Goal: Book appointment/travel/reservation

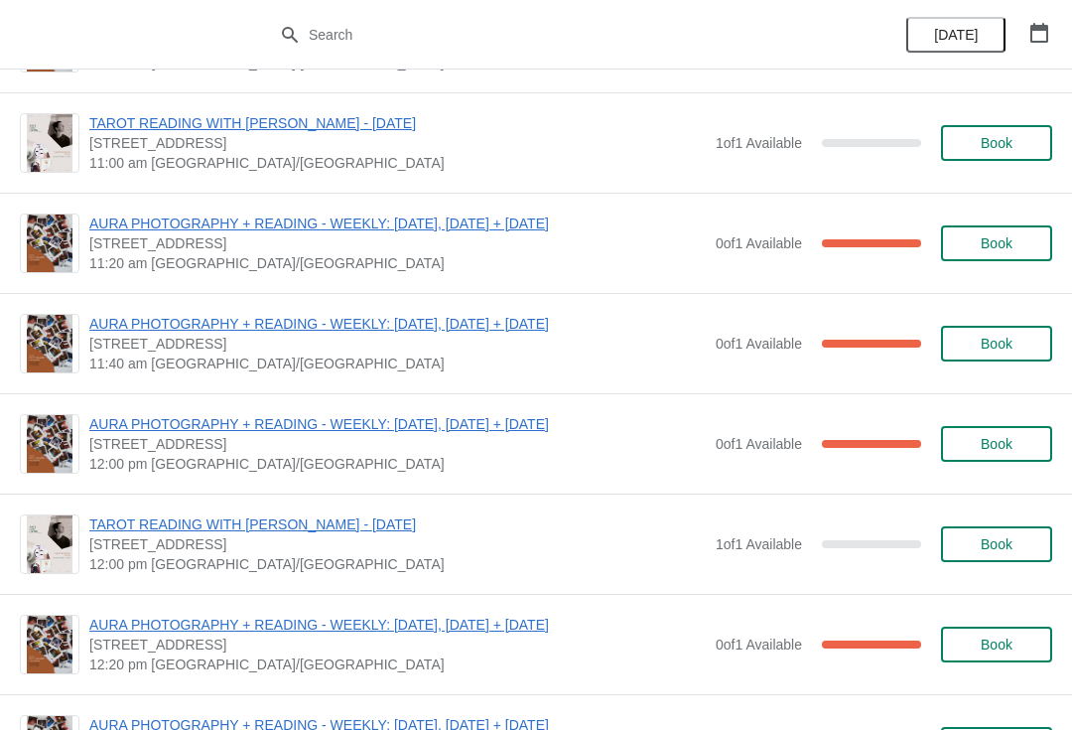
scroll to position [168, 0]
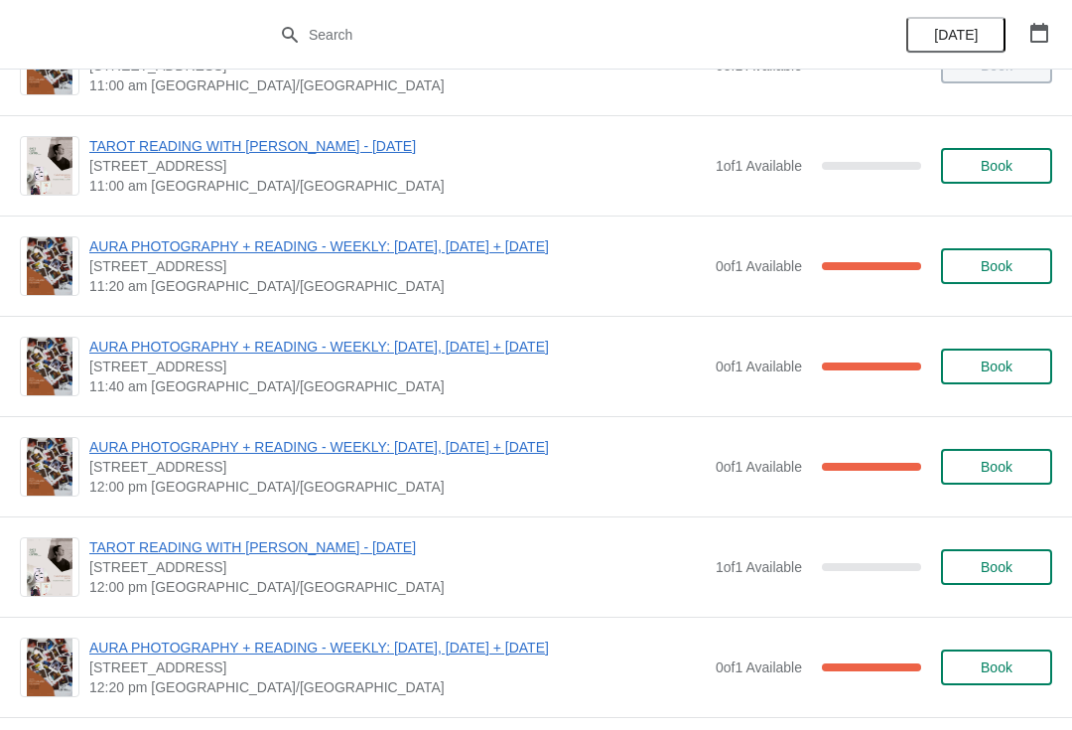
click at [1000, 467] on span "Book" at bounding box center [997, 467] width 32 height 16
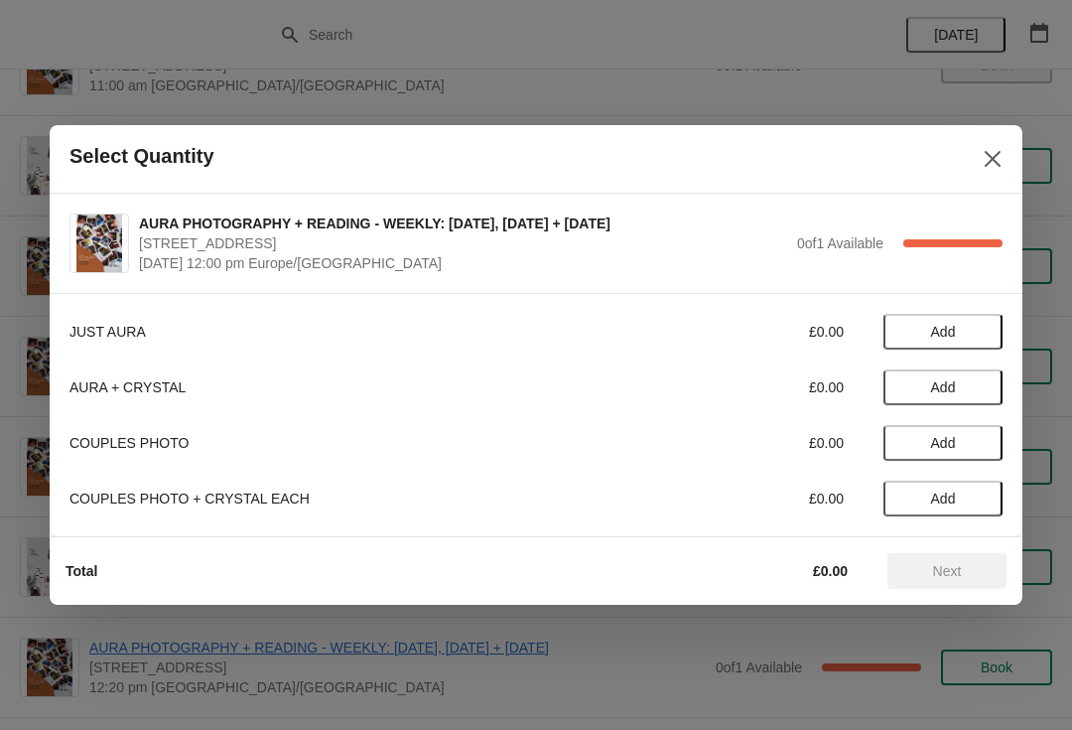
click at [1002, 290] on div "AURA PHOTOGRAPHY + READING - WEEKLY: [DATE], [DATE] + [DATE] [STREET_ADDRESS] […" at bounding box center [536, 243] width 973 height 99
click at [995, 159] on icon "Close" at bounding box center [993, 159] width 20 height 20
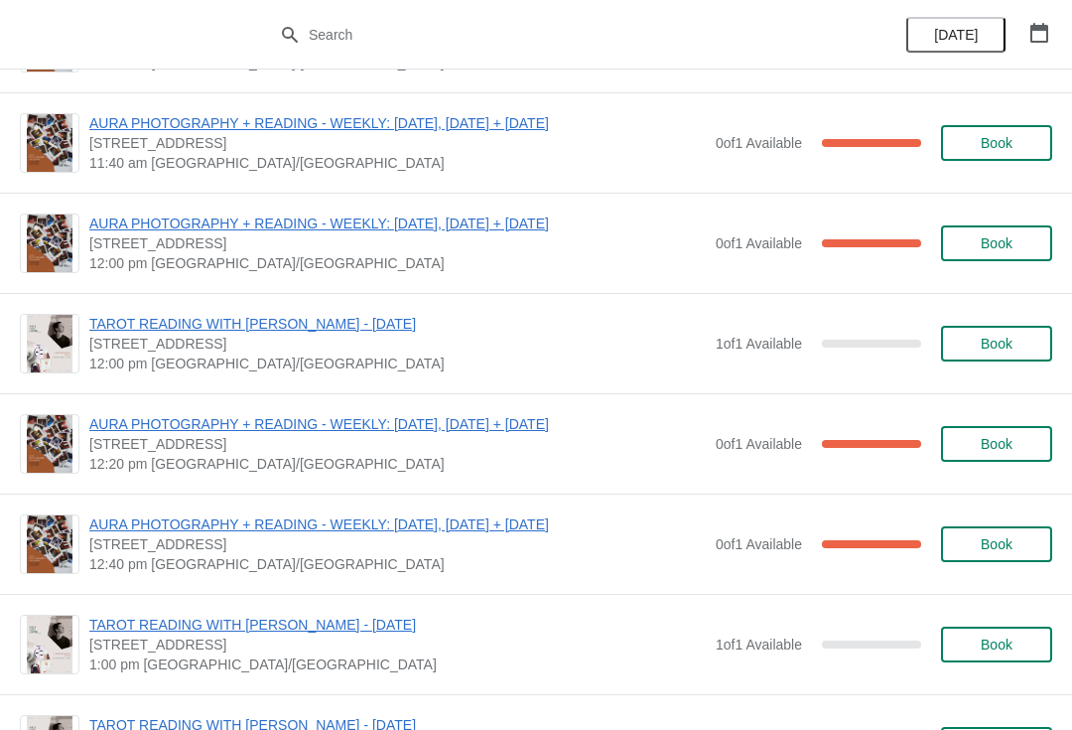
scroll to position [396, 0]
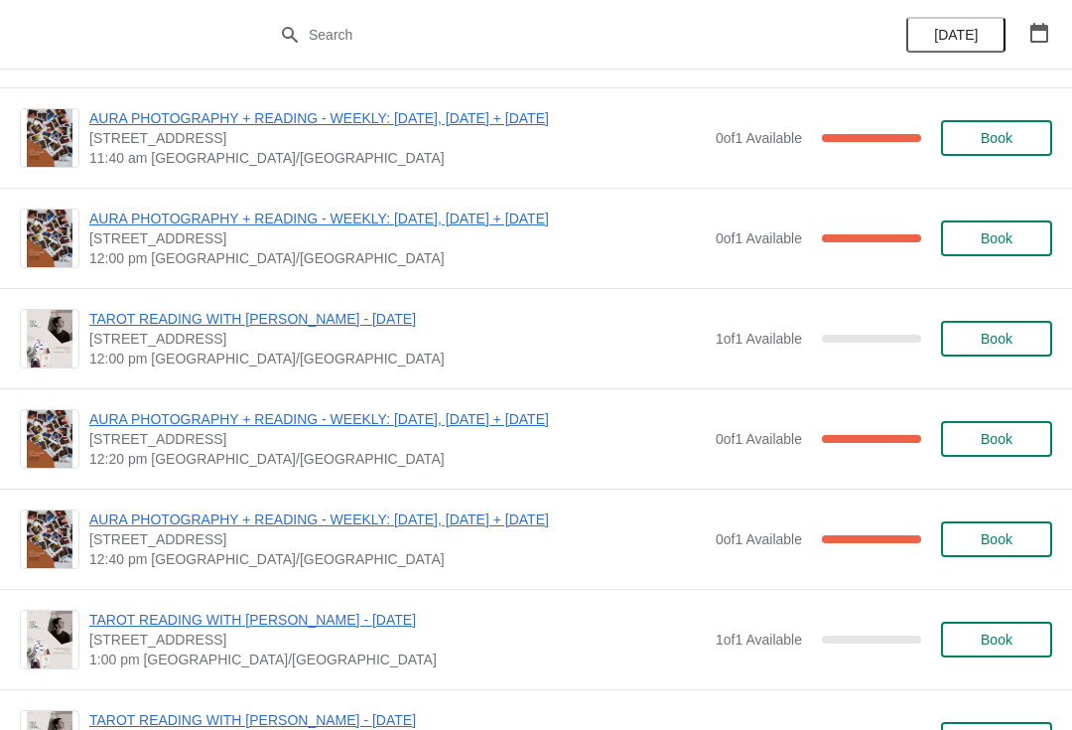
click at [1003, 343] on span "Book" at bounding box center [997, 339] width 32 height 16
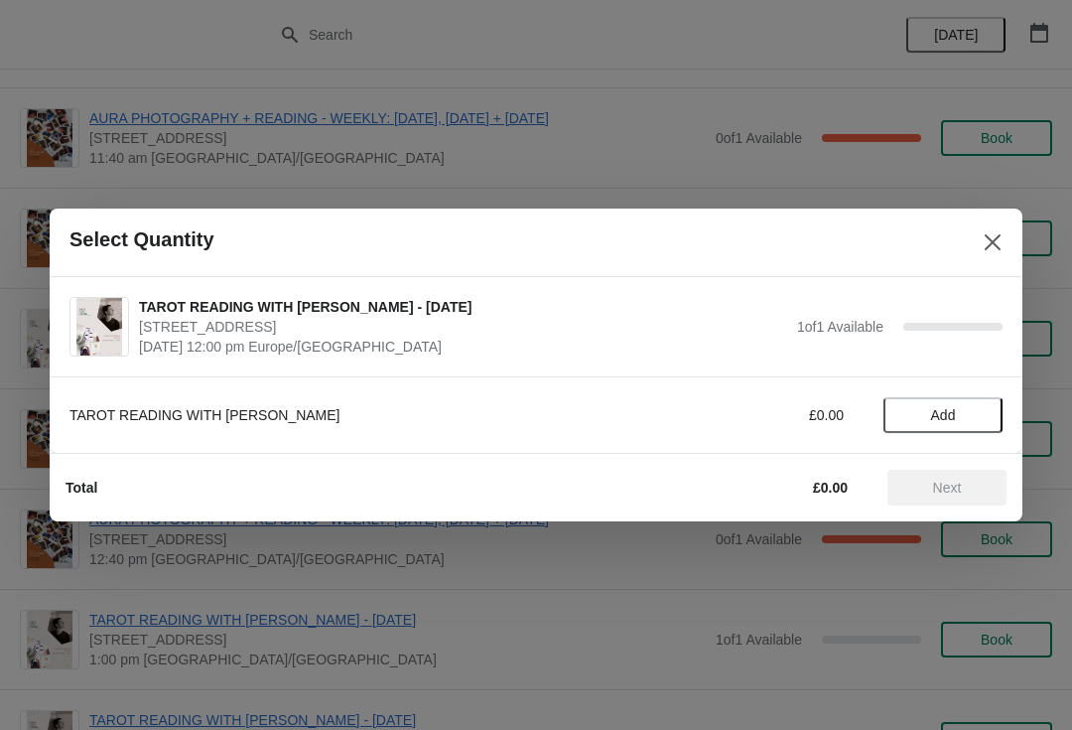
click at [938, 411] on span "Add" at bounding box center [943, 415] width 25 height 16
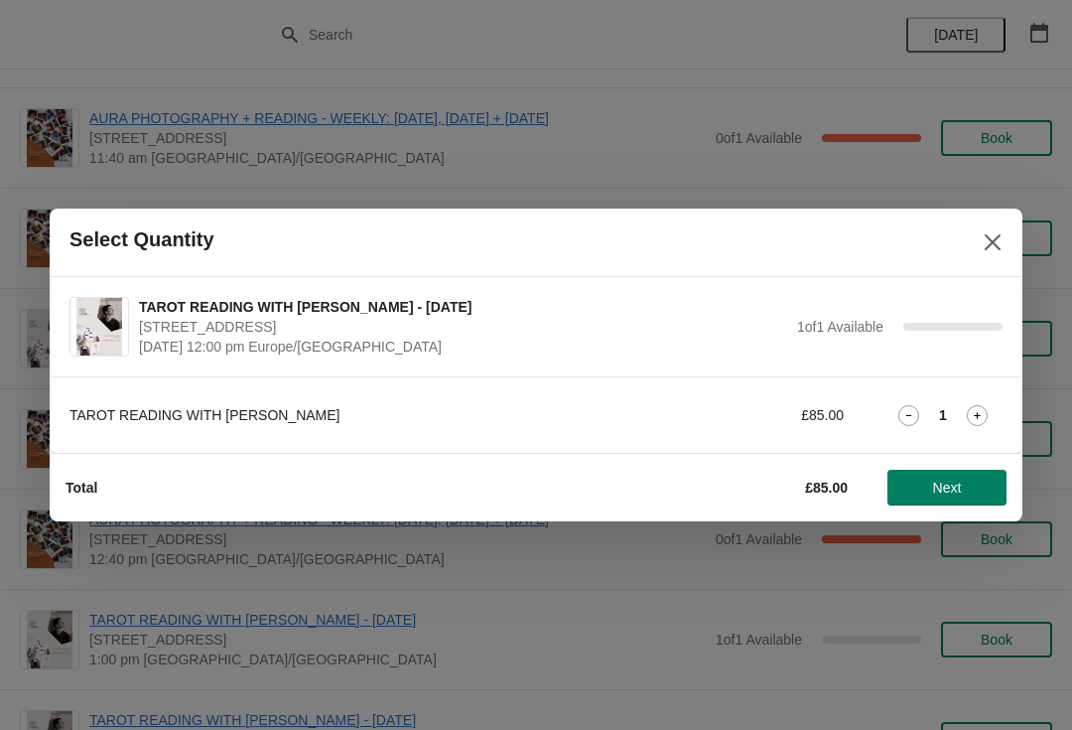
click at [954, 490] on span "Next" at bounding box center [947, 487] width 29 height 16
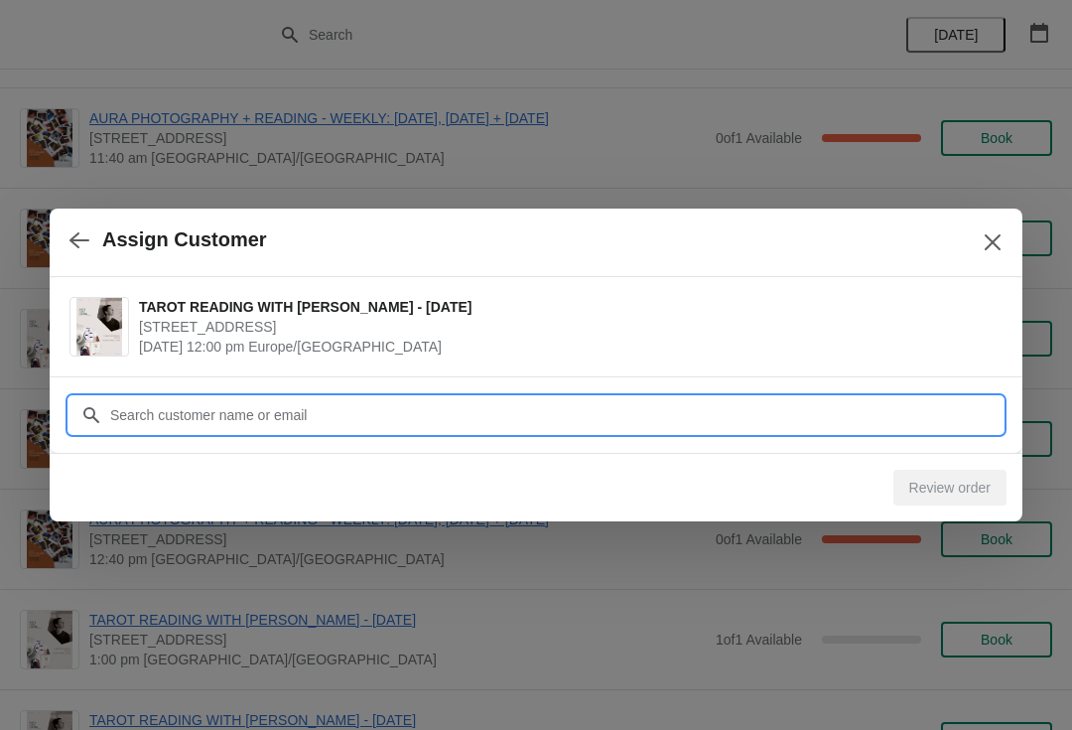
click at [312, 410] on input "Customer" at bounding box center [555, 415] width 893 height 36
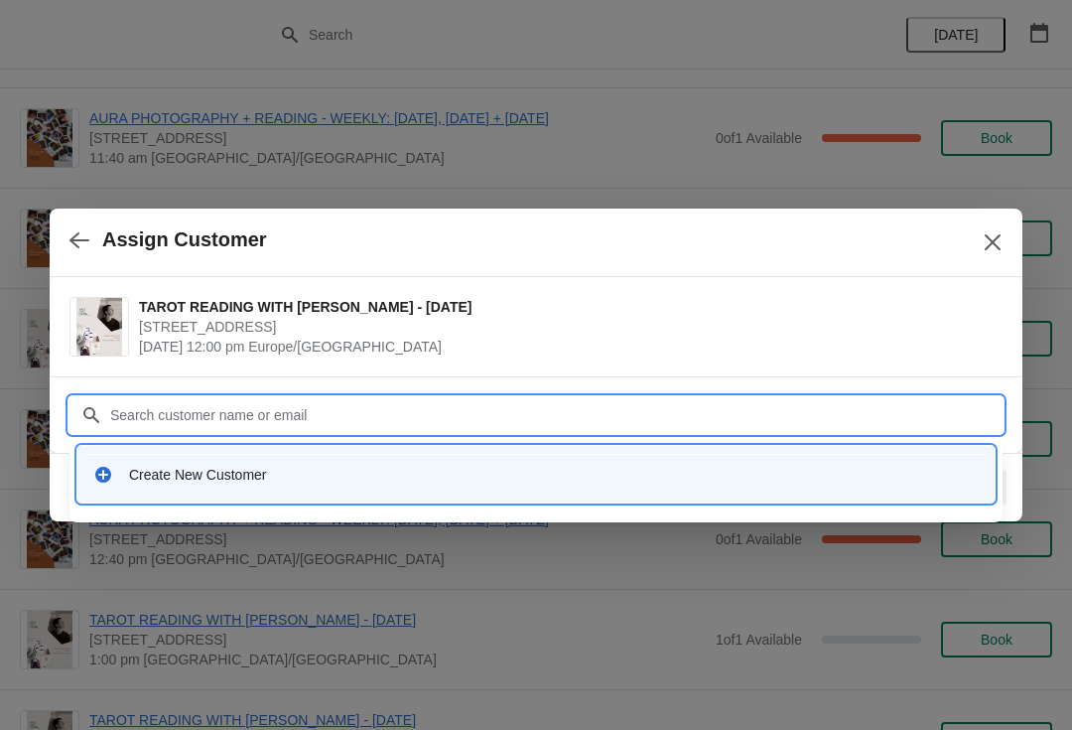
click at [304, 485] on div "Create New Customer" at bounding box center [535, 474] width 901 height 41
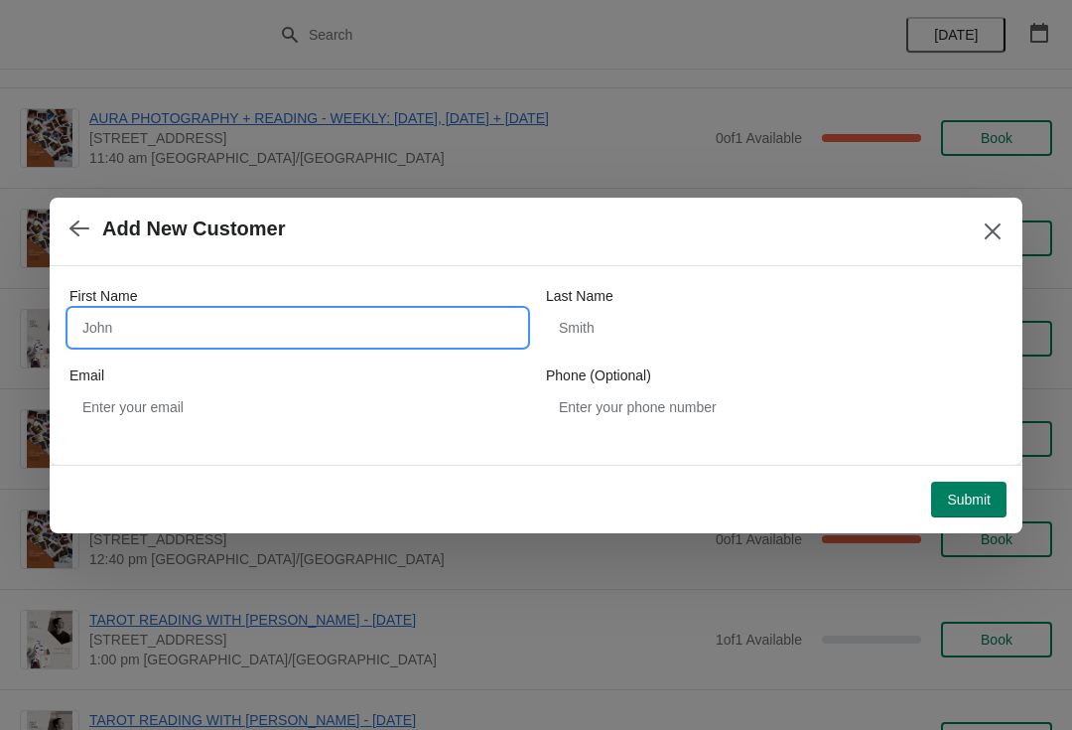
click at [397, 332] on input "First Name" at bounding box center [297, 328] width 457 height 36
type input "[PERSON_NAME]"
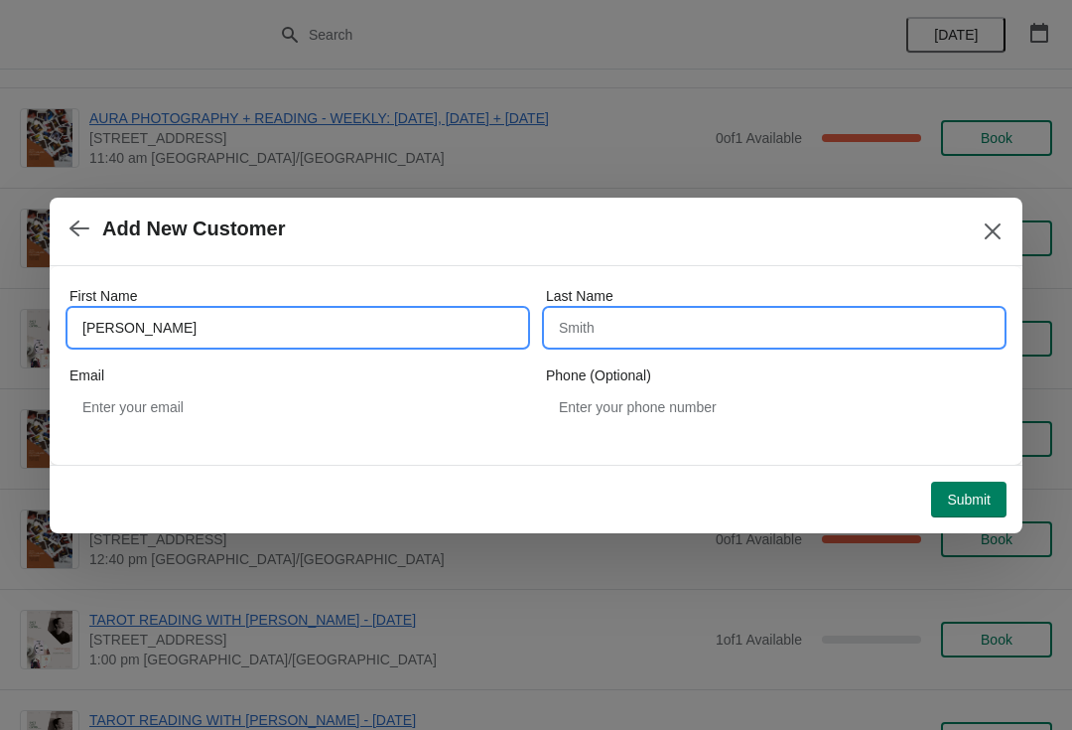
click at [683, 330] on input "Last Name" at bounding box center [774, 328] width 457 height 36
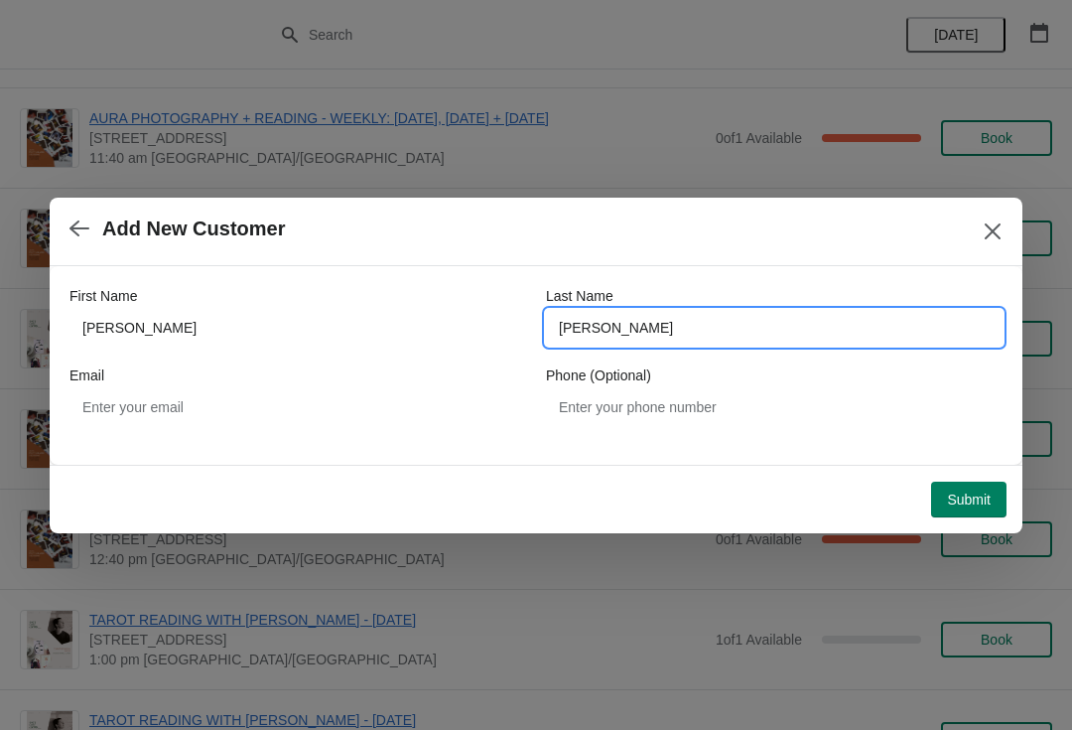
type input "J"
type input "N"
type input "[PERSON_NAME]"
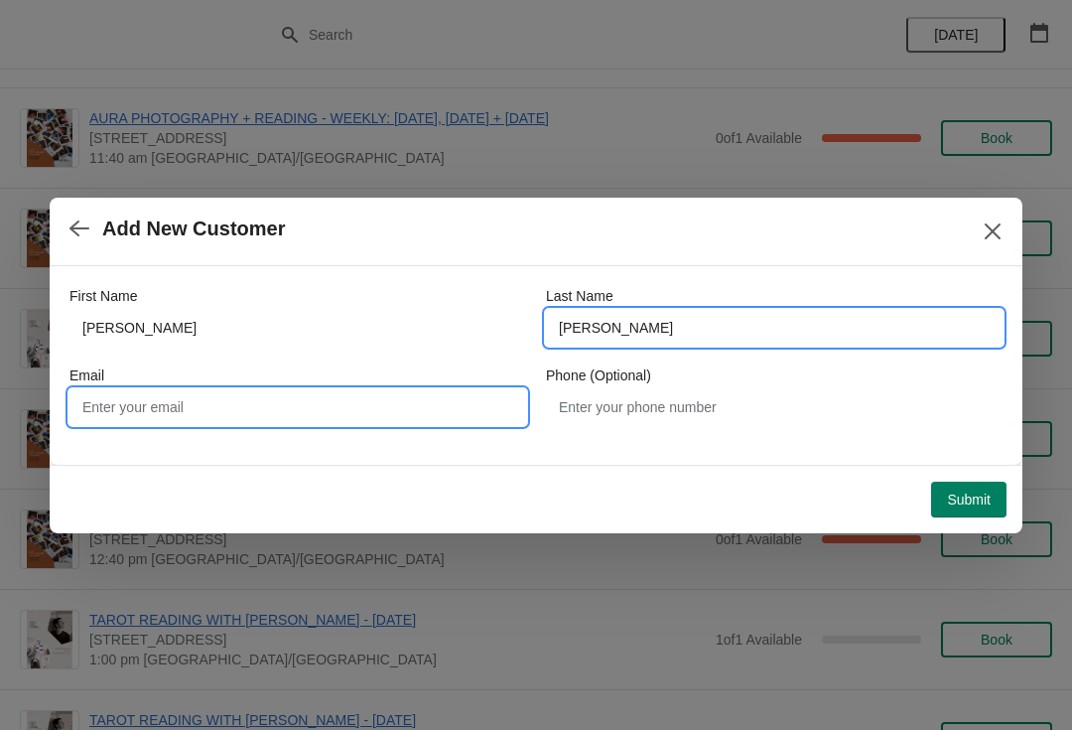
click at [442, 403] on input "Email" at bounding box center [297, 407] width 457 height 36
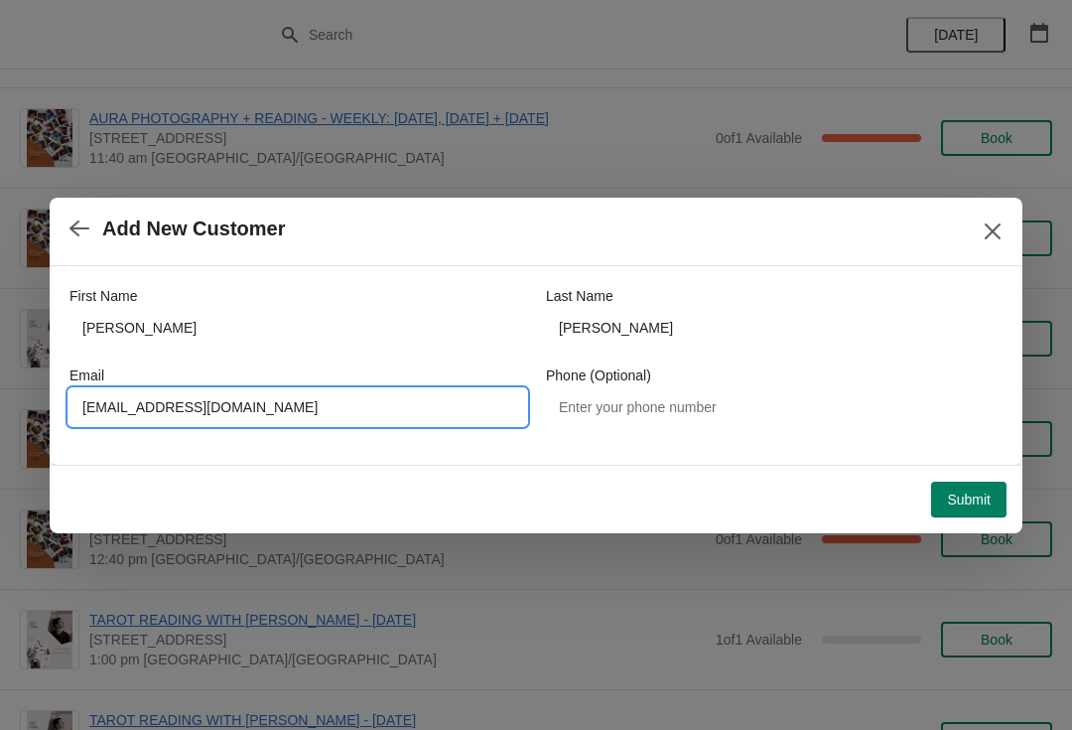
type input "[EMAIL_ADDRESS][DOMAIN_NAME]"
click at [980, 497] on span "Submit" at bounding box center [969, 499] width 44 height 16
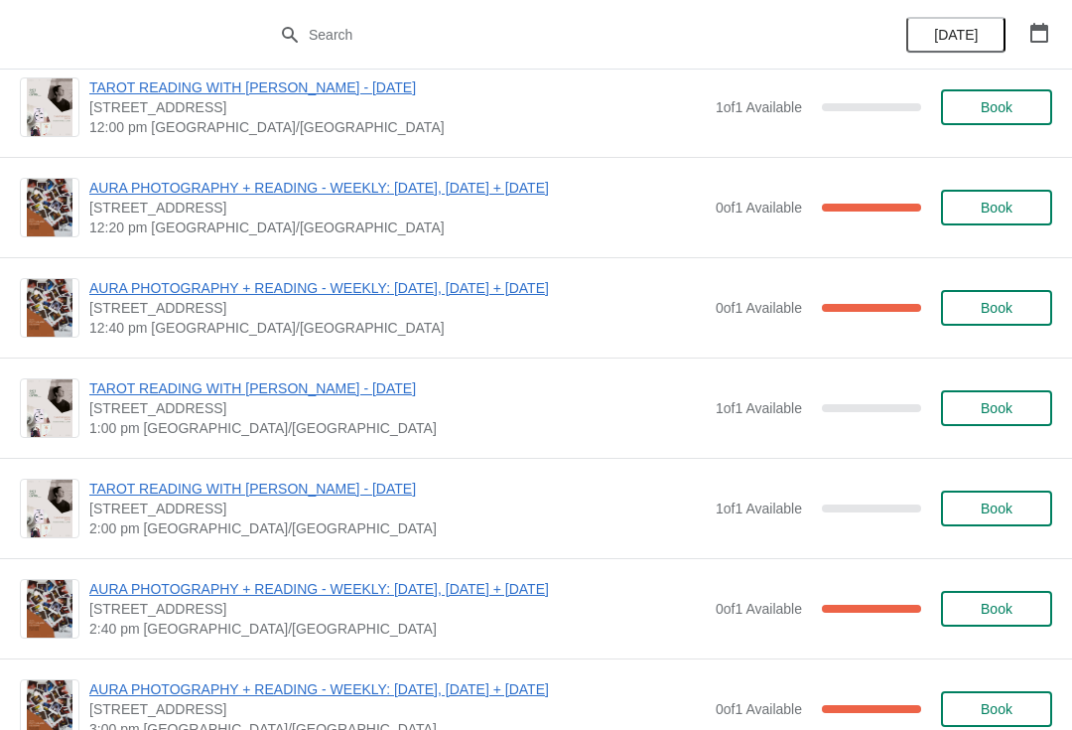
scroll to position [628, 0]
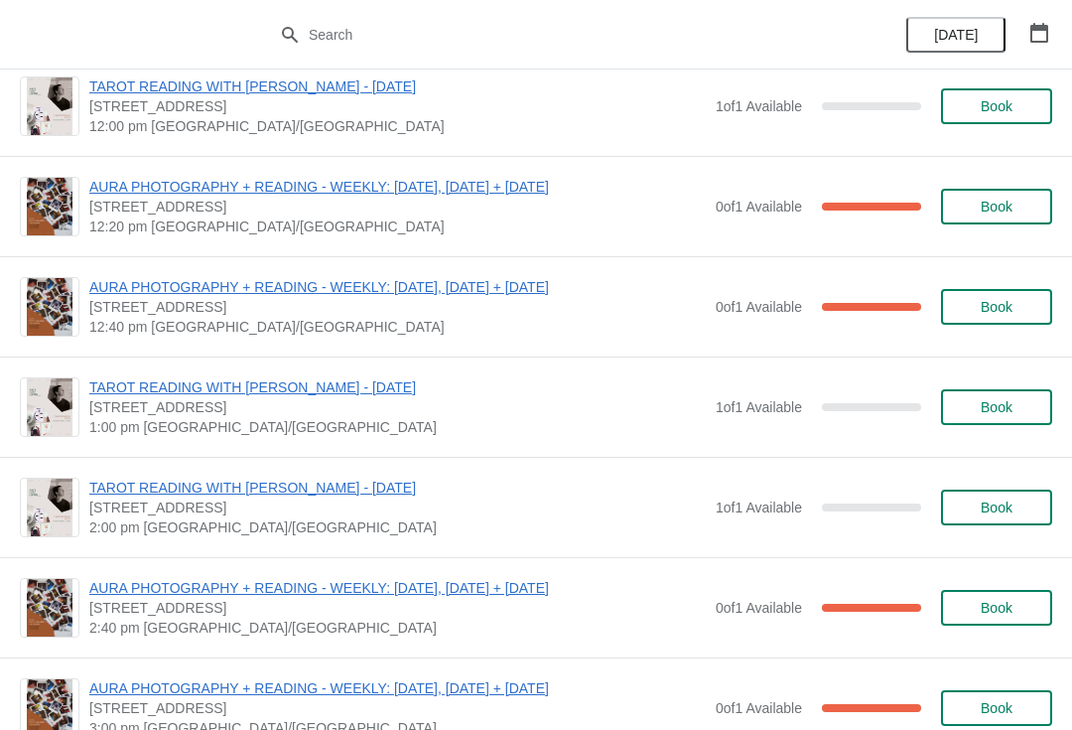
click at [1012, 399] on span "Book" at bounding box center [997, 407] width 32 height 16
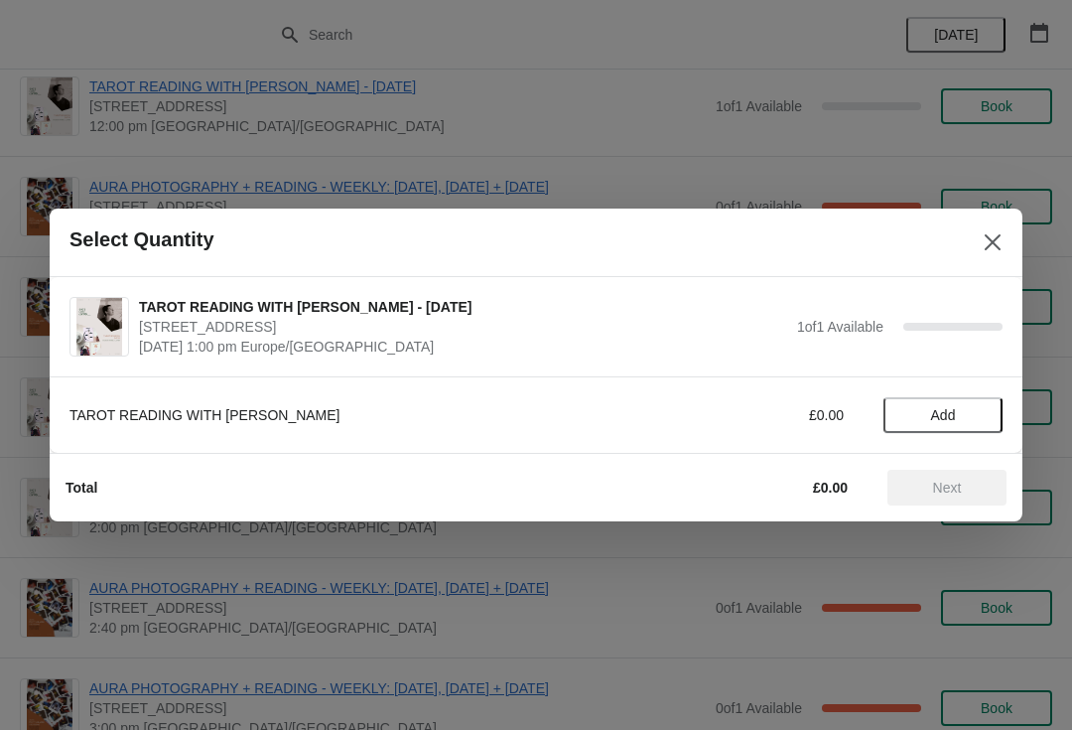
click at [949, 412] on span "Add" at bounding box center [943, 415] width 25 height 16
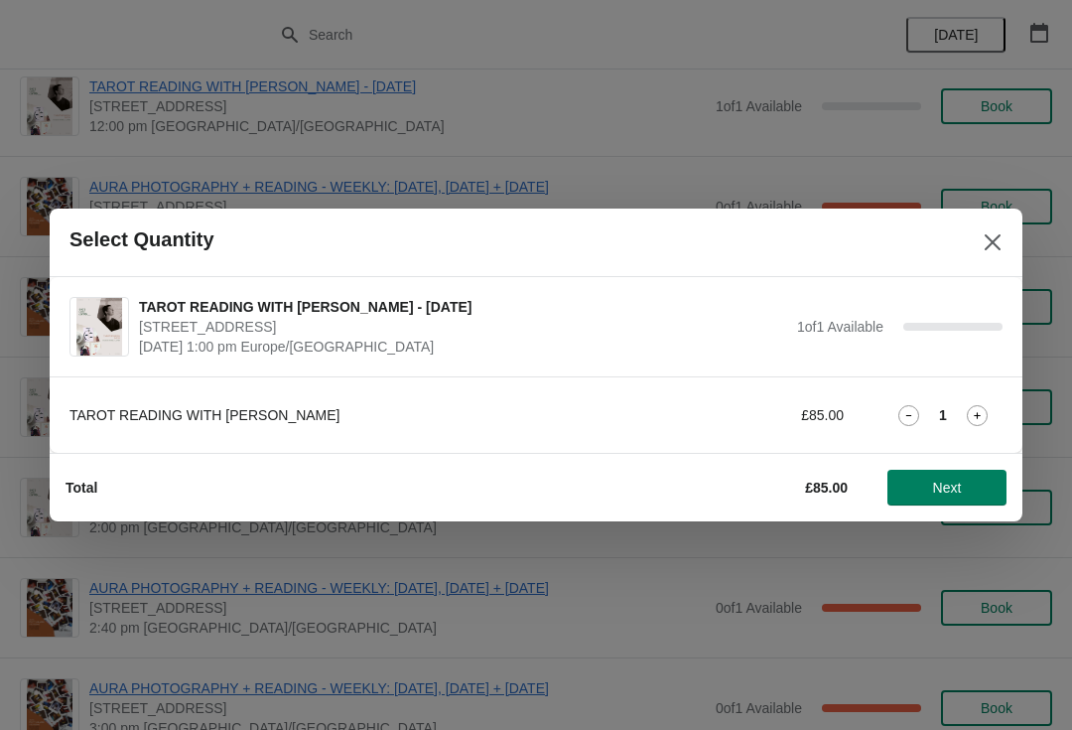
click at [928, 470] on button "Next" at bounding box center [947, 488] width 119 height 36
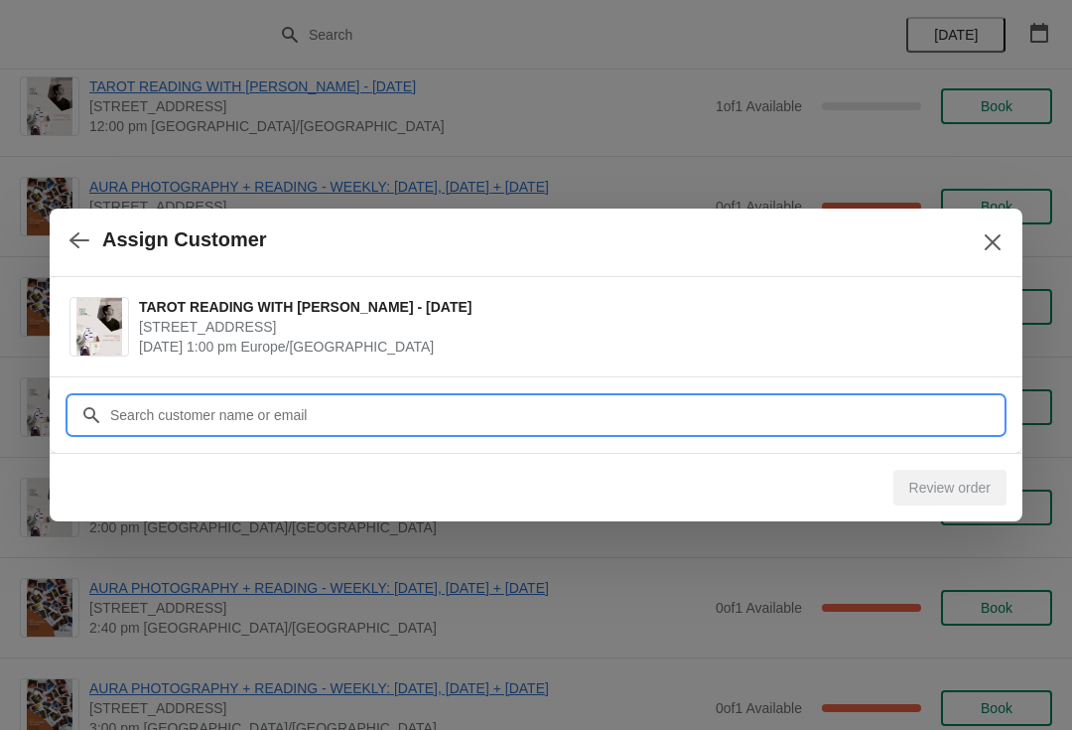
click at [443, 400] on input "Customer" at bounding box center [555, 415] width 893 height 36
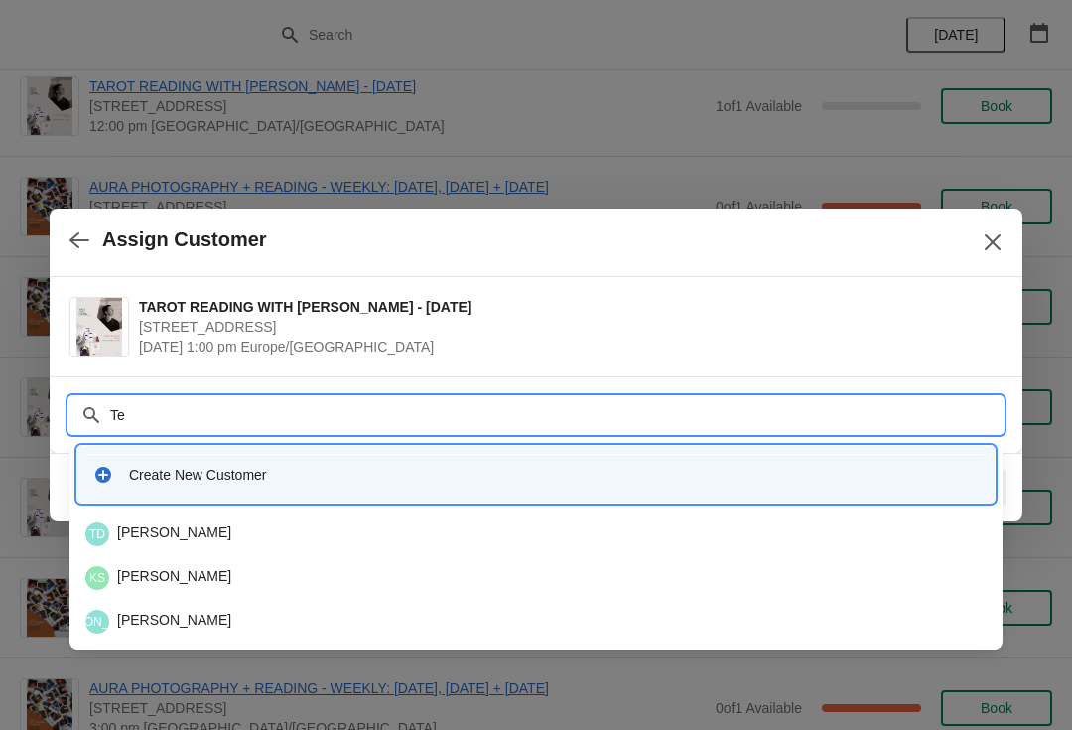
type input "T"
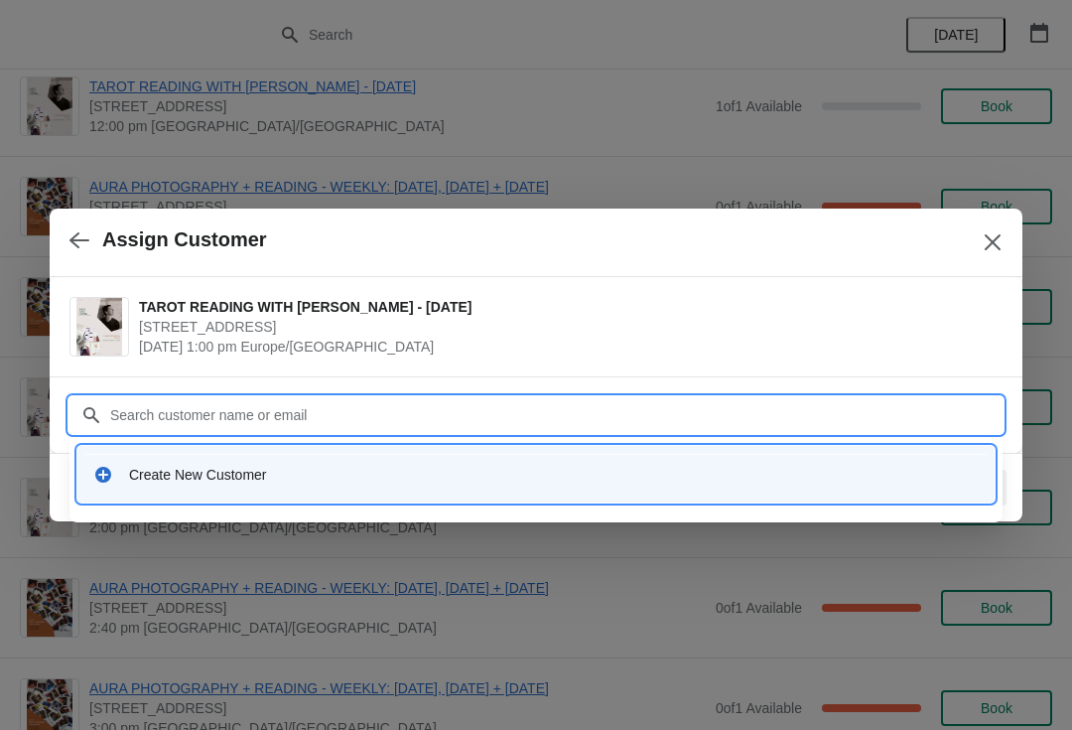
click at [172, 483] on div "Create New Customer" at bounding box center [554, 475] width 850 height 20
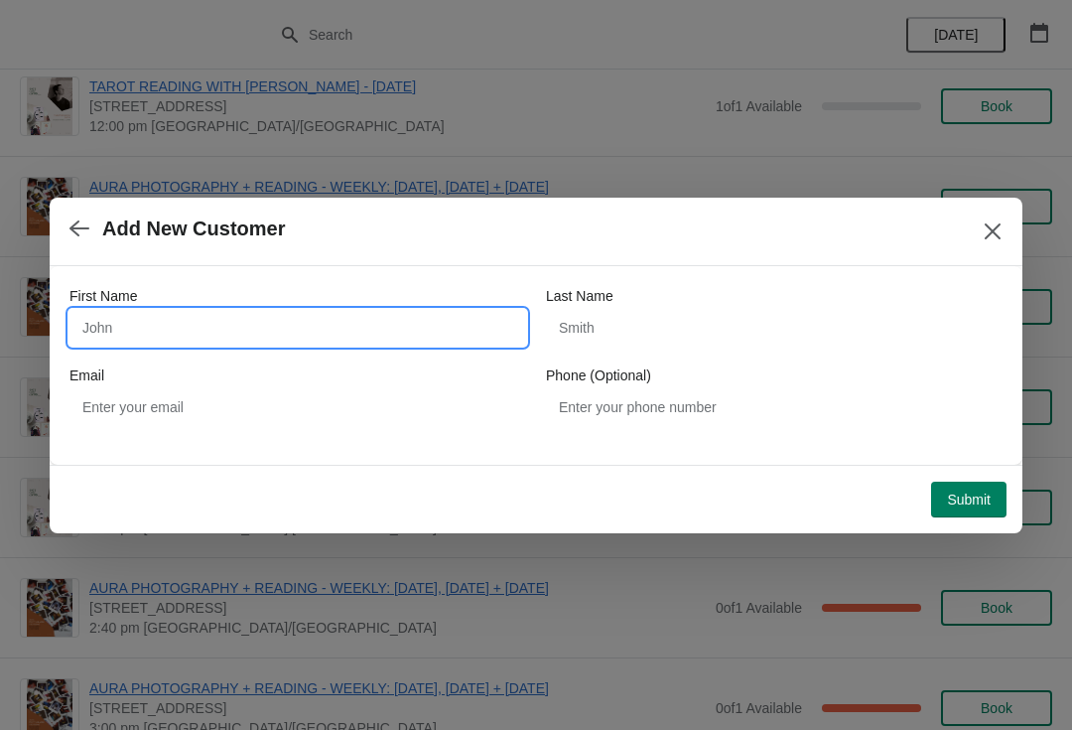
click at [184, 326] on input "First Name" at bounding box center [297, 328] width 457 height 36
type input "[PERSON_NAME]"
click at [643, 305] on div "Last Name" at bounding box center [774, 296] width 457 height 20
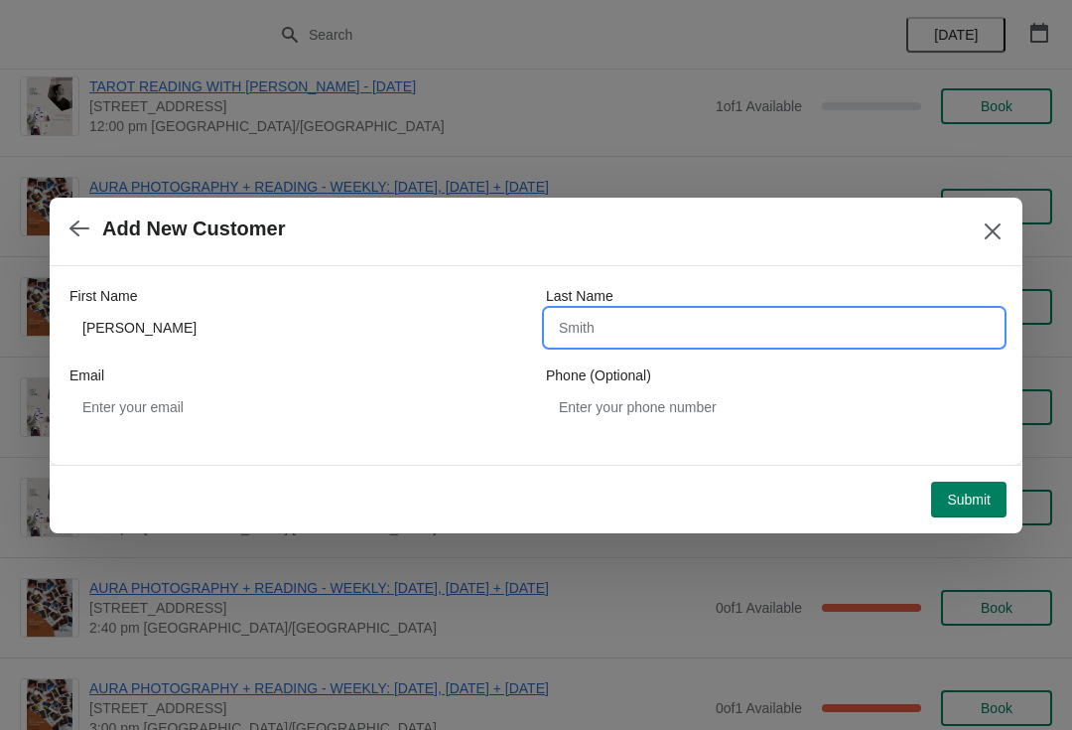
click at [675, 313] on input "Last Name" at bounding box center [774, 328] width 457 height 36
type input "[PERSON_NAME]"
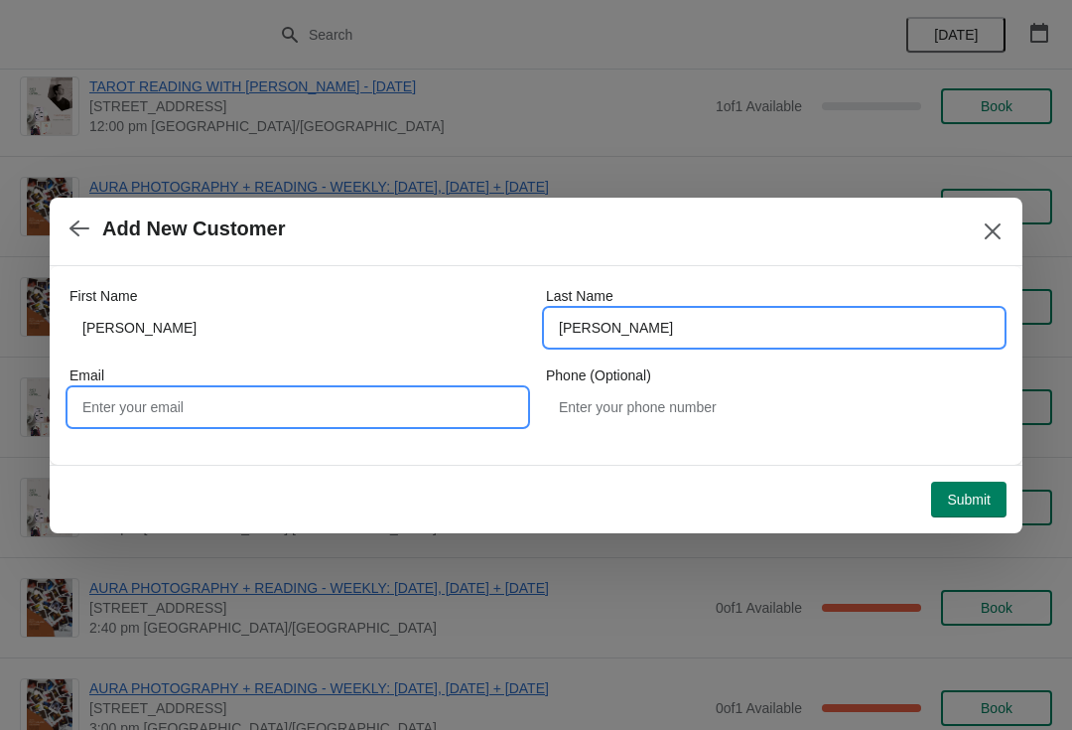
click at [412, 389] on input "Email" at bounding box center [297, 407] width 457 height 36
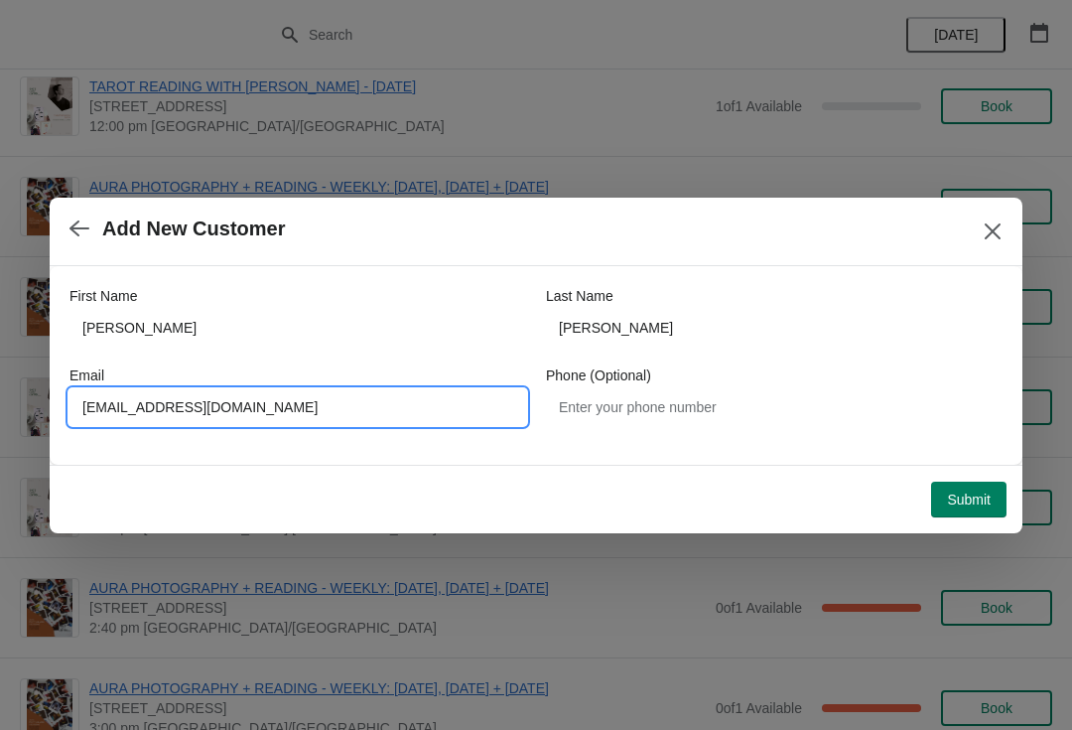
type input "[EMAIL_ADDRESS][DOMAIN_NAME]"
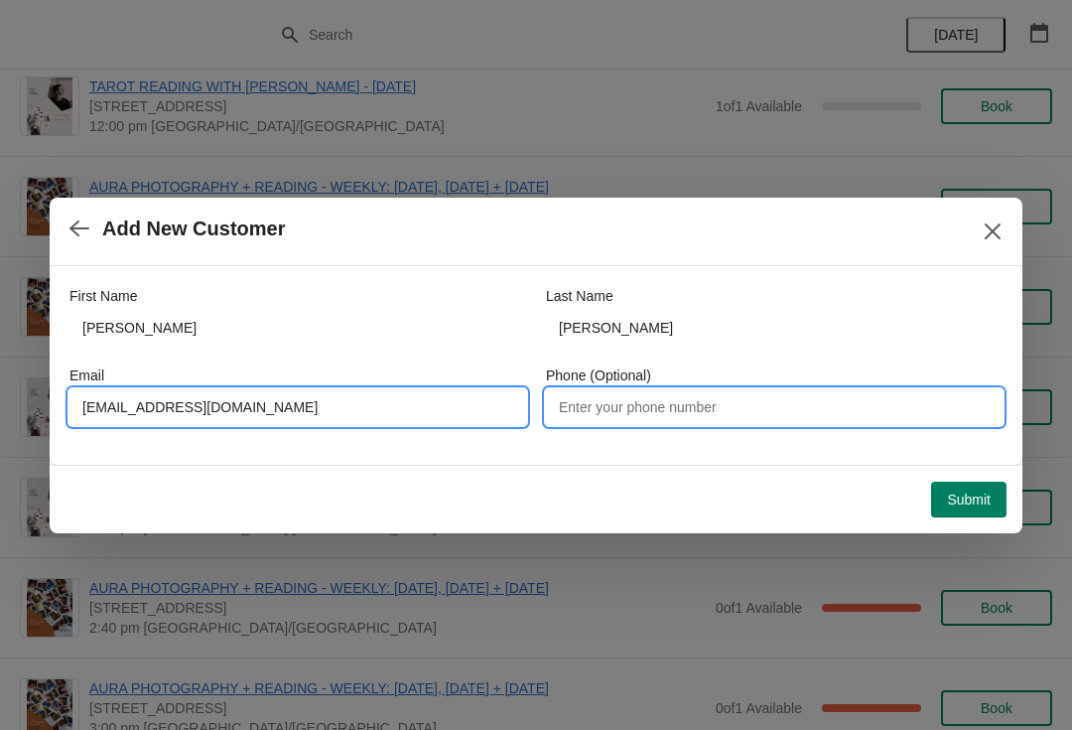
click at [813, 423] on input "Phone (Optional)" at bounding box center [774, 407] width 457 height 36
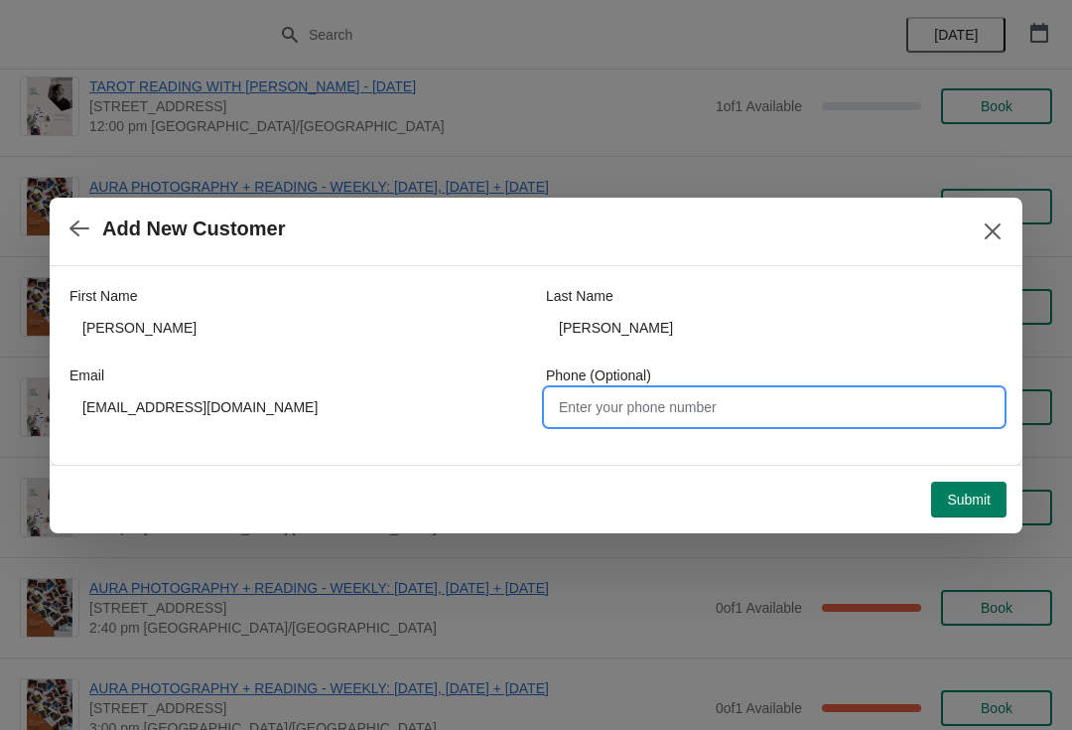
click at [978, 497] on span "Submit" at bounding box center [969, 499] width 44 height 16
